Goal: Book appointment/travel/reservation

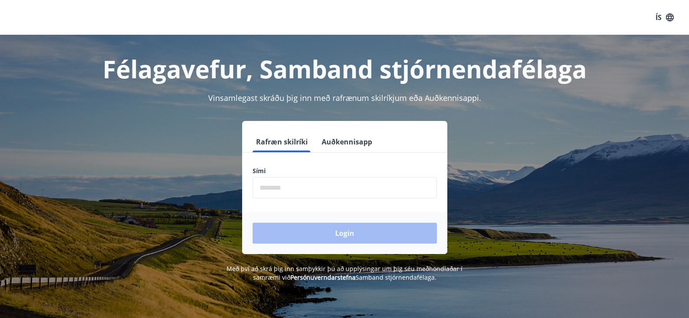
click at [312, 199] on form "Rafræn skilríki Auðkennisapp Sími ​ Login" at bounding box center [344, 192] width 205 height 123
click at [312, 193] on input "phone" at bounding box center [344, 187] width 184 height 21
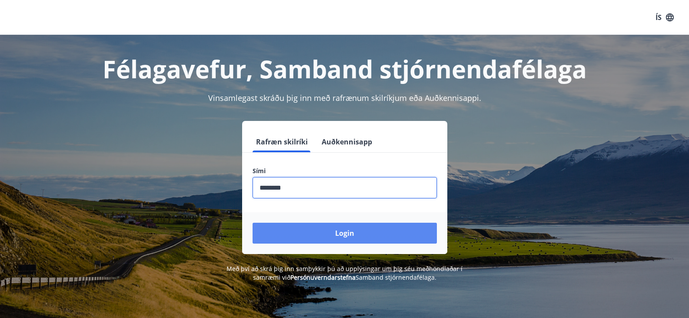
type input "********"
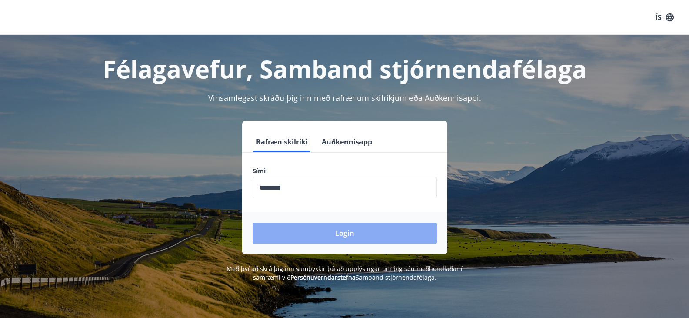
click at [282, 231] on button "Login" at bounding box center [344, 232] width 184 height 21
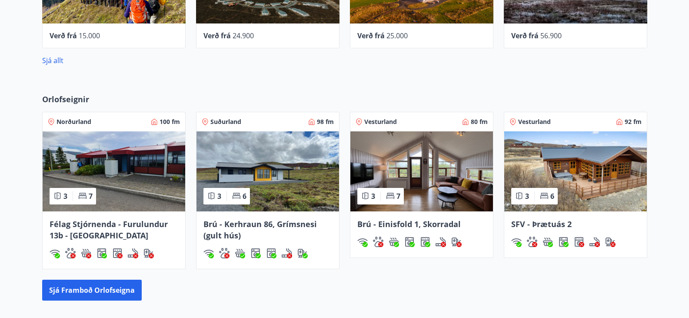
scroll to position [521, 0]
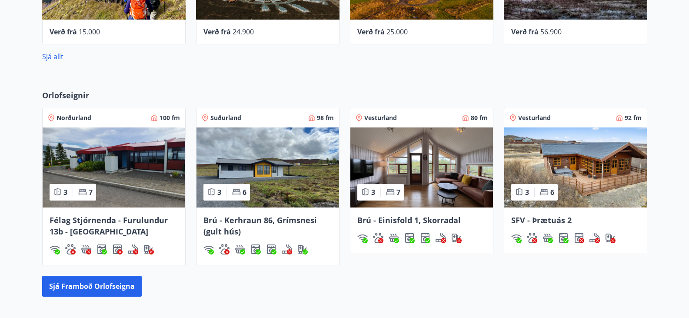
click at [113, 174] on img at bounding box center [114, 167] width 143 height 80
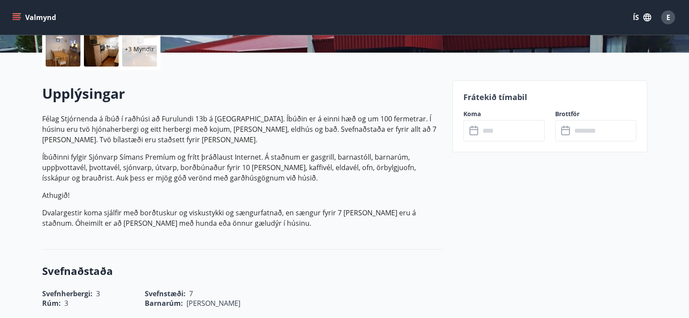
scroll to position [217, 0]
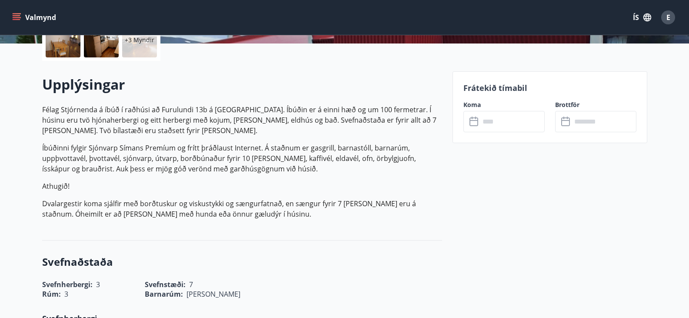
click at [516, 117] on input "text" at bounding box center [512, 121] width 65 height 21
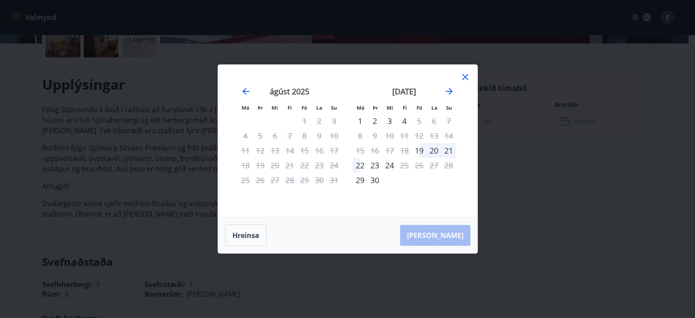
click at [464, 76] on icon at bounding box center [465, 77] width 6 height 6
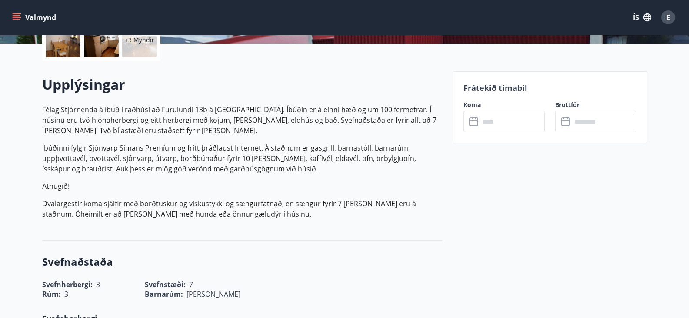
click at [17, 15] on icon "menu" at bounding box center [16, 17] width 9 height 9
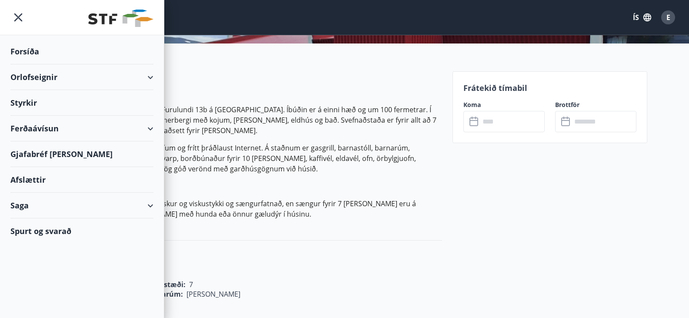
click at [39, 75] on div "Orlofseignir" at bounding box center [81, 77] width 143 height 26
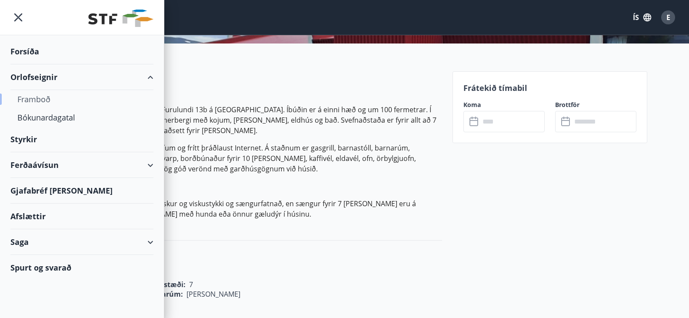
click at [36, 98] on div "Framboð" at bounding box center [81, 99] width 129 height 18
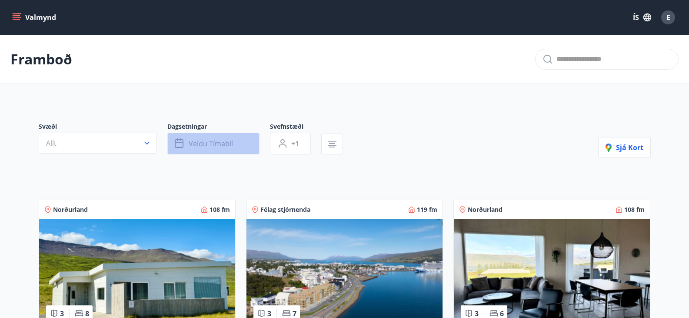
click at [248, 142] on button "Veldu tímabil" at bounding box center [213, 144] width 92 height 22
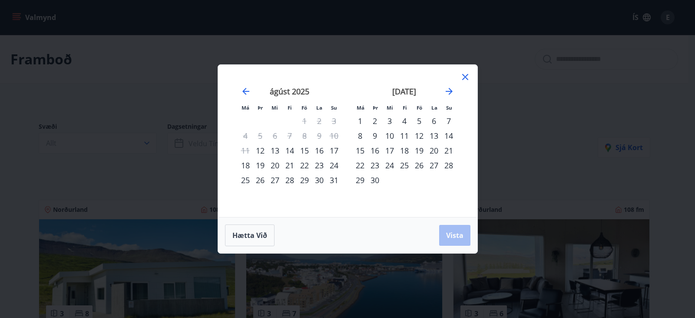
click at [307, 150] on div "15" at bounding box center [304, 150] width 15 height 15
click at [246, 165] on div "18" at bounding box center [245, 165] width 15 height 15
click at [455, 235] on span "Vista" at bounding box center [454, 235] width 17 height 10
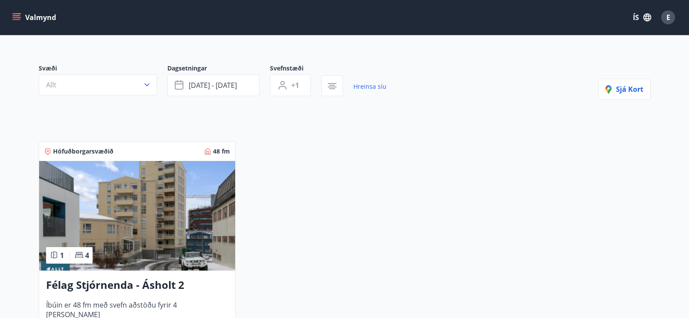
scroll to position [43, 0]
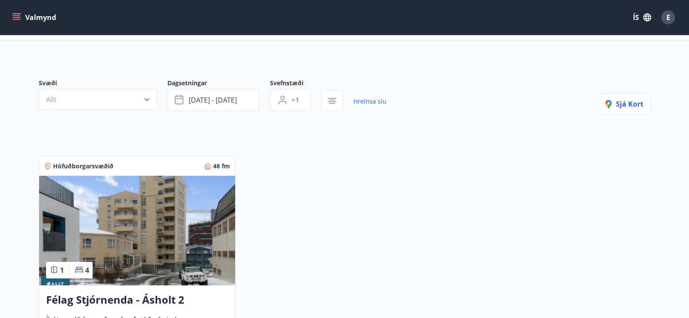
click at [164, 209] on img at bounding box center [137, 231] width 196 height 110
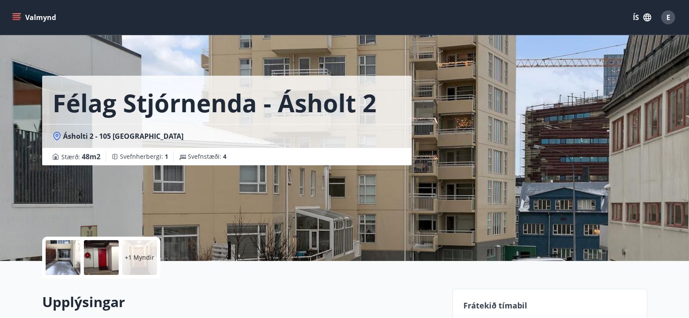
click at [65, 260] on div at bounding box center [63, 257] width 35 height 35
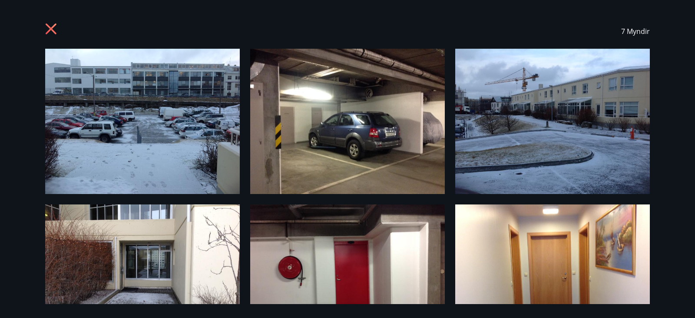
click at [47, 30] on icon at bounding box center [52, 30] width 14 height 14
